Goal: Task Accomplishment & Management: Use online tool/utility

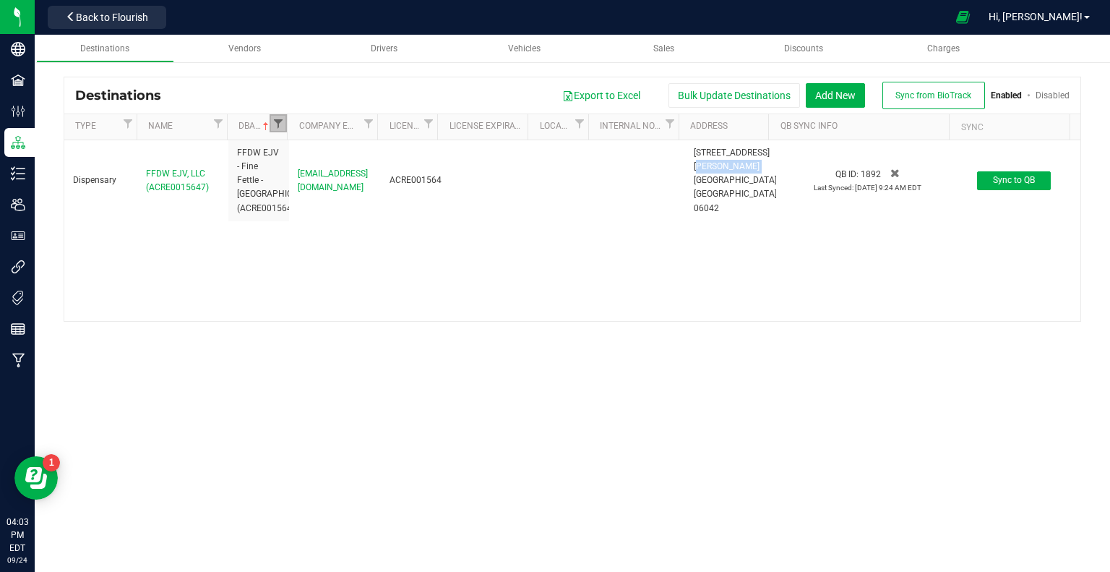
click at [273, 123] on span "Filter" at bounding box center [278, 124] width 12 height 12
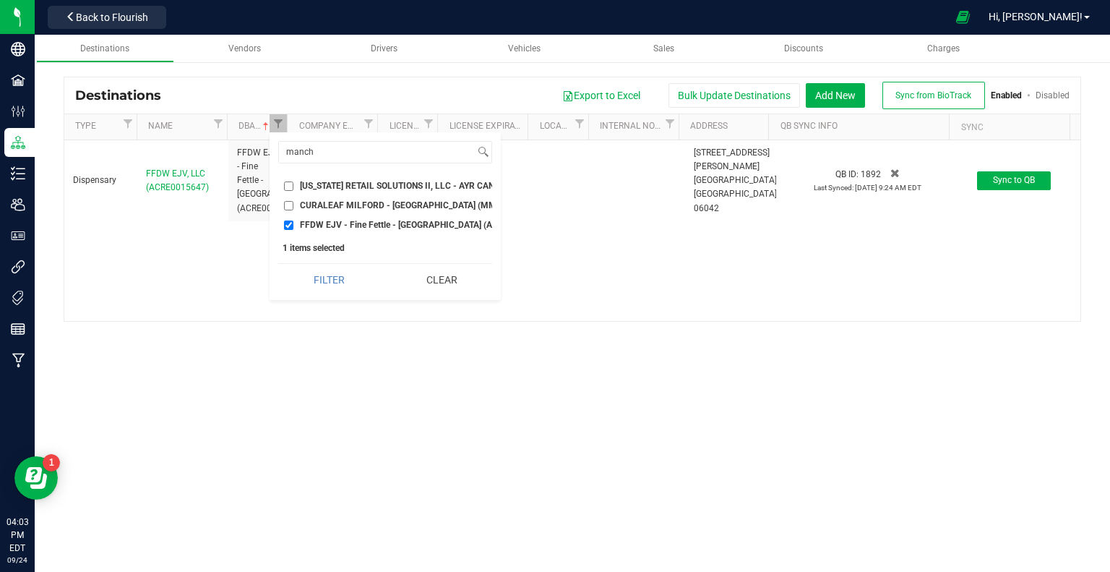
click at [413, 280] on button "Clear" at bounding box center [441, 280] width 102 height 32
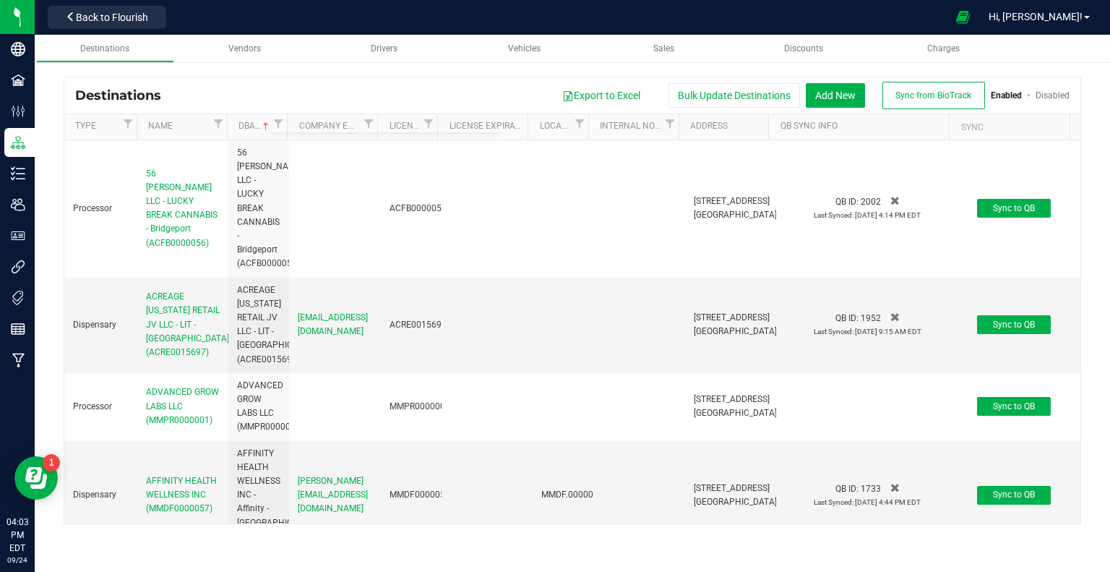
checkbox input "false"
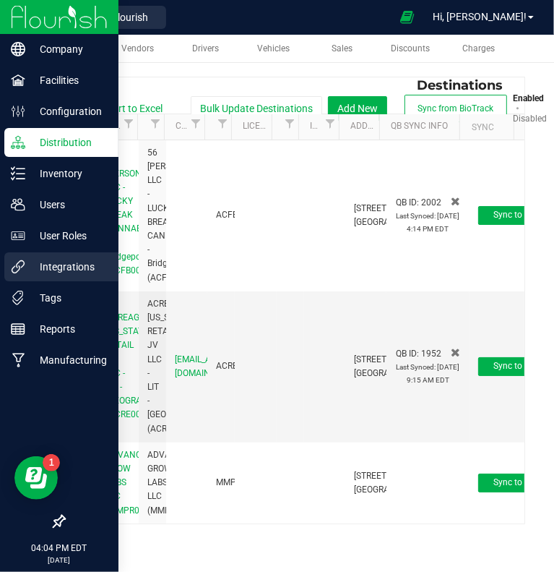
click at [77, 264] on p "Integrations" at bounding box center [68, 266] width 87 height 17
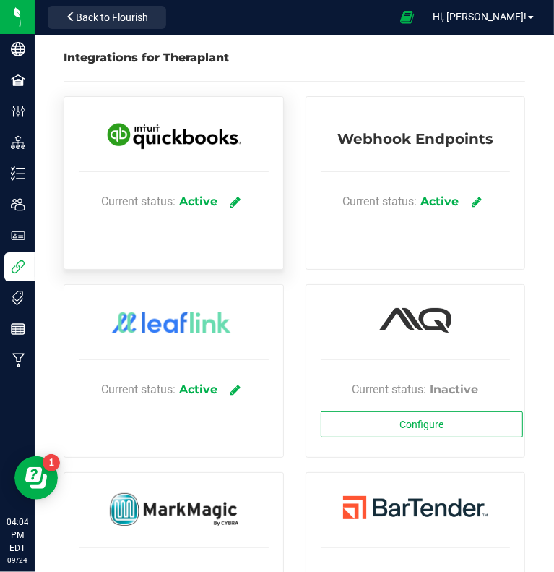
click at [233, 196] on icon at bounding box center [235, 201] width 11 height 13
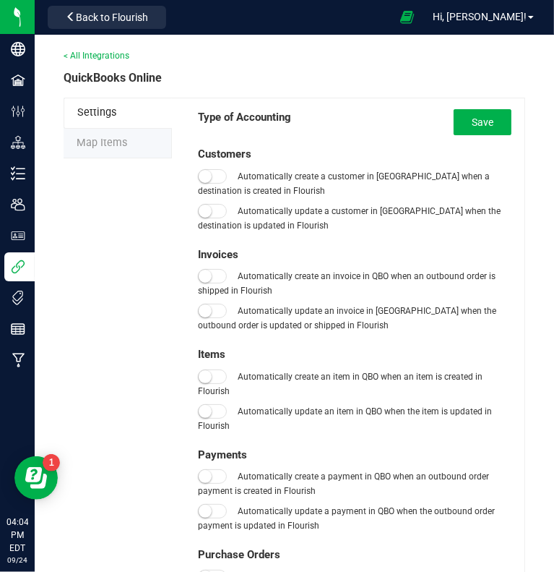
type input "[DATE]"
click at [123, 148] on span "Map Items" at bounding box center [102, 143] width 51 height 12
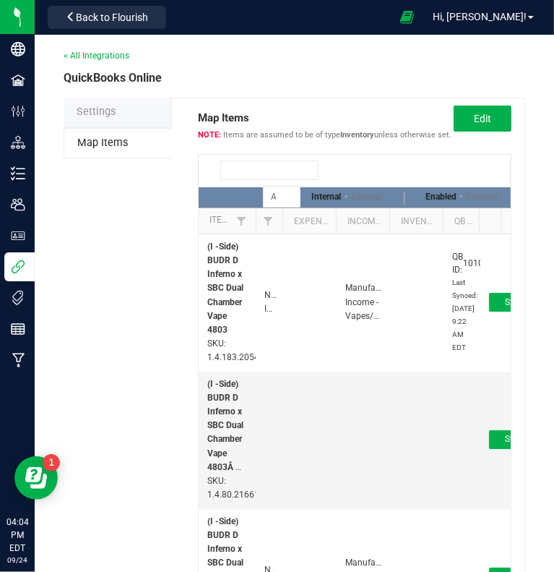
click at [257, 180] on input at bounding box center [269, 170] width 98 height 20
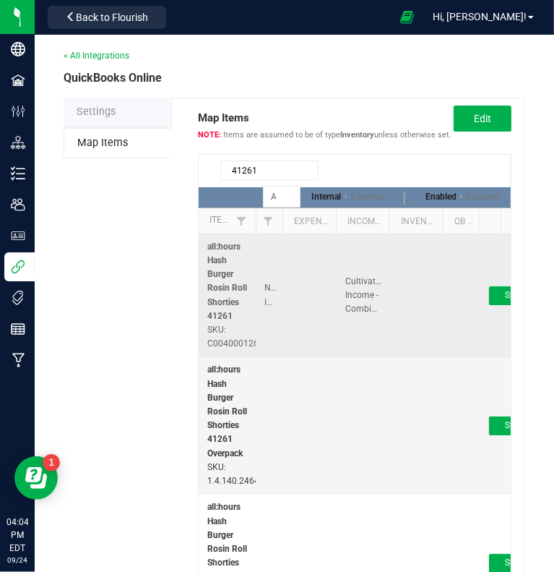
scroll to position [0, 19]
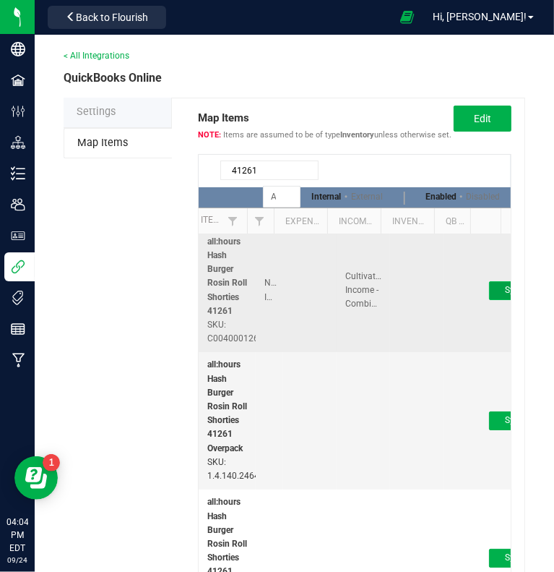
click at [489, 300] on button "Sync to QB" at bounding box center [526, 290] width 74 height 19
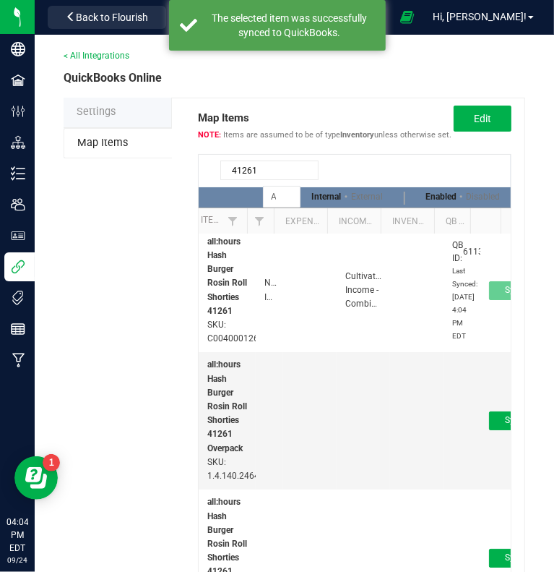
click at [281, 180] on input "41261" at bounding box center [269, 170] width 98 height 20
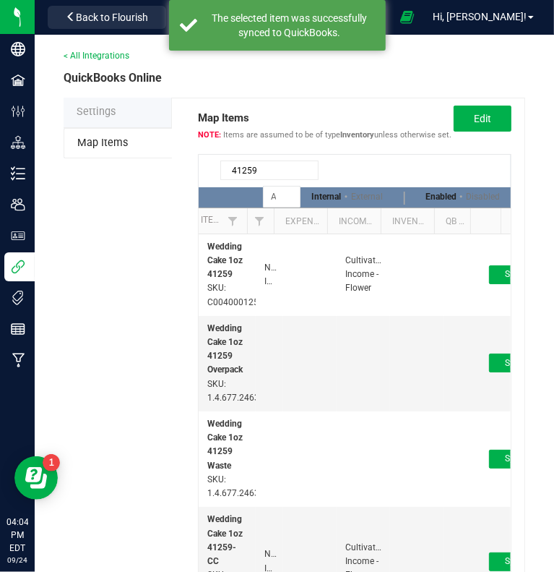
scroll to position [0, 20]
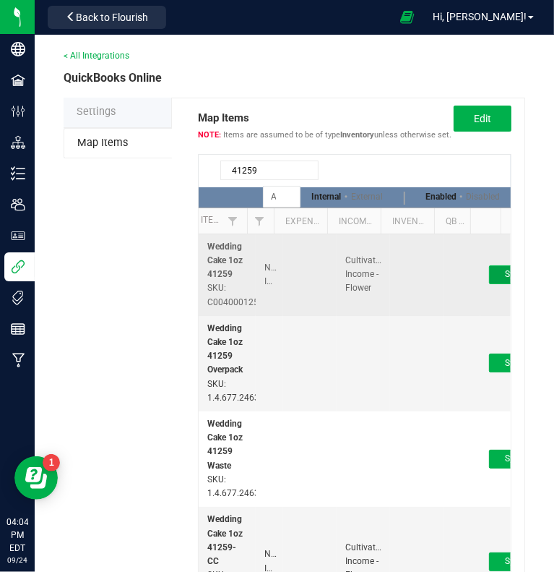
click at [489, 284] on button "Sync to QB" at bounding box center [526, 274] width 74 height 19
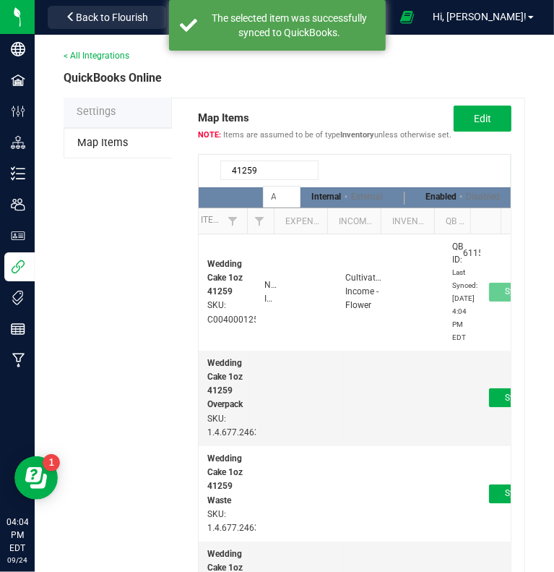
click at [258, 180] on input "41259" at bounding box center [269, 170] width 98 height 20
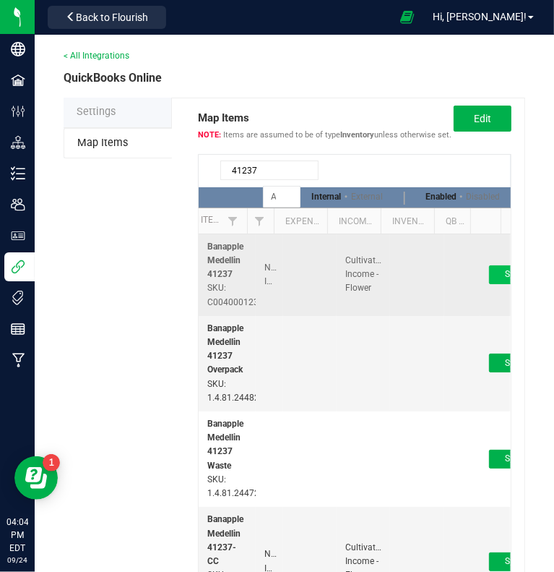
type input "41237"
click at [489, 284] on button "Sync to QB" at bounding box center [526, 274] width 74 height 19
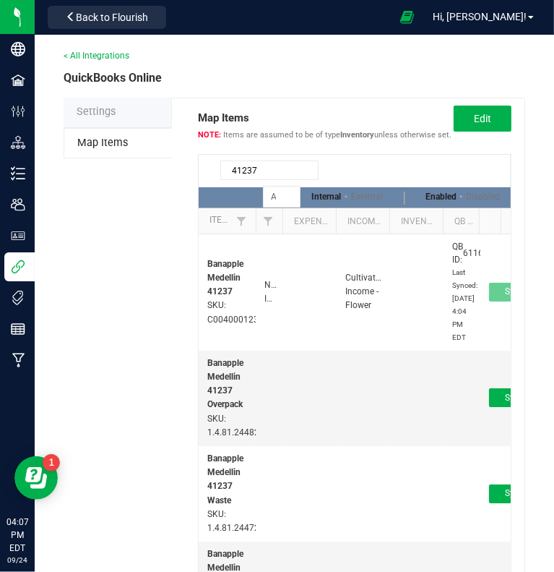
drag, startPoint x: 233, startPoint y: 318, endPoint x: 187, endPoint y: 291, distance: 52.8
click at [187, 291] on div "Map Items Items are assumed to be of type Inventory unless otherwise set. Edit …" at bounding box center [348, 390] width 353 height 584
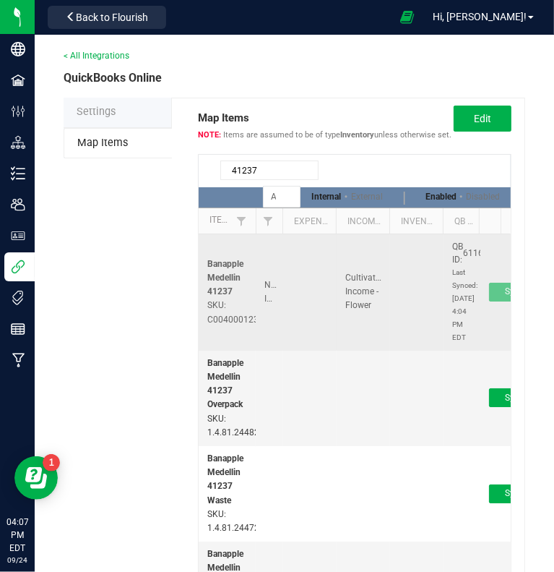
copy table "Banapple Medellin 41237"
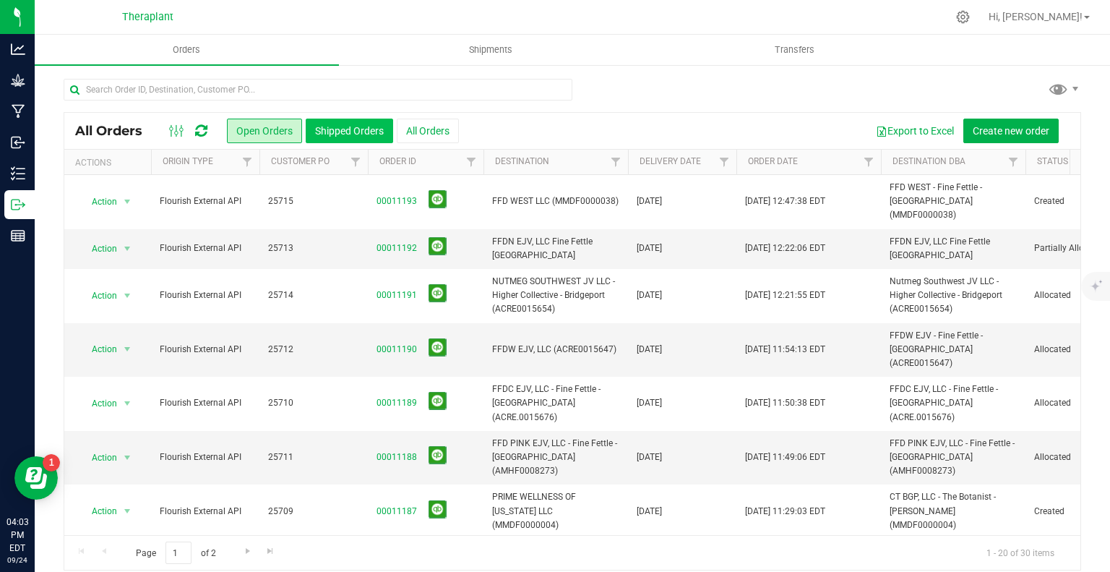
click at [352, 126] on button "Shipped Orders" at bounding box center [349, 130] width 87 height 25
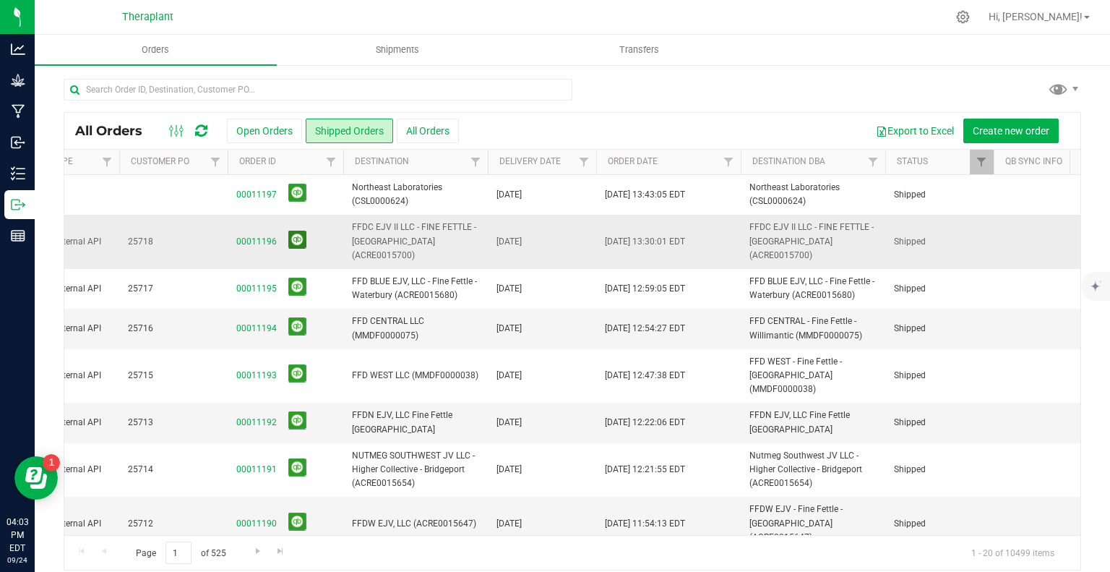
click at [296, 238] on button at bounding box center [297, 239] width 18 height 18
